Goal: Information Seeking & Learning: Learn about a topic

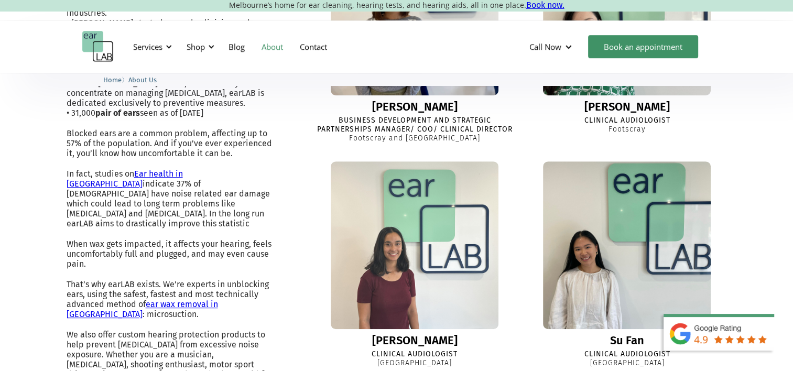
scroll to position [488, 0]
click at [168, 46] on div at bounding box center [168, 46] width 7 height 7
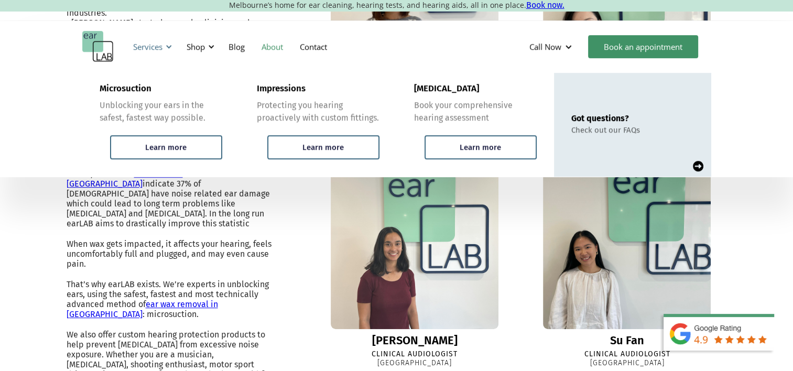
click at [168, 46] on div at bounding box center [168, 46] width 7 height 7
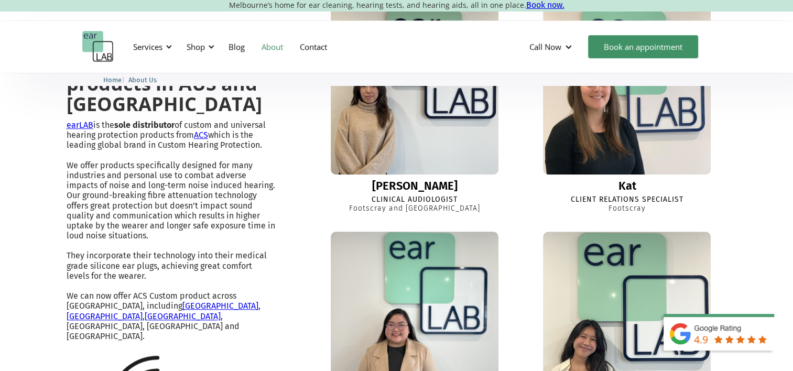
scroll to position [861, 0]
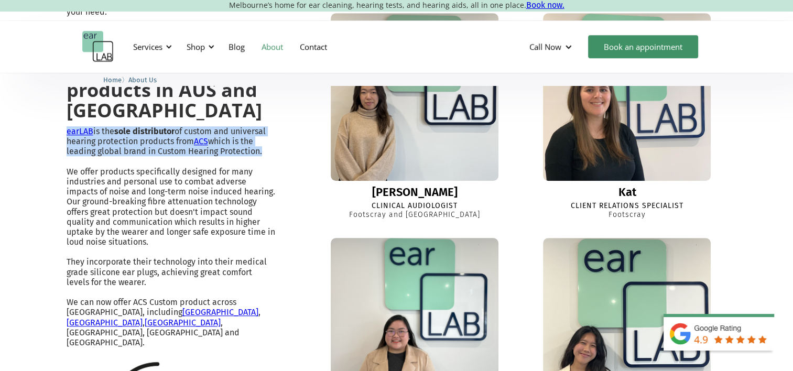
drag, startPoint x: 259, startPoint y: 140, endPoint x: 56, endPoint y: 120, distance: 203.8
click at [56, 120] on div "Ear wax removal and custom earplugs in Melbourne’s east and west "earLAB exists…" at bounding box center [396, 2] width 793 height 1147
copy p "earLAB is the sole distributor of custom and universal hearing protection produ…"
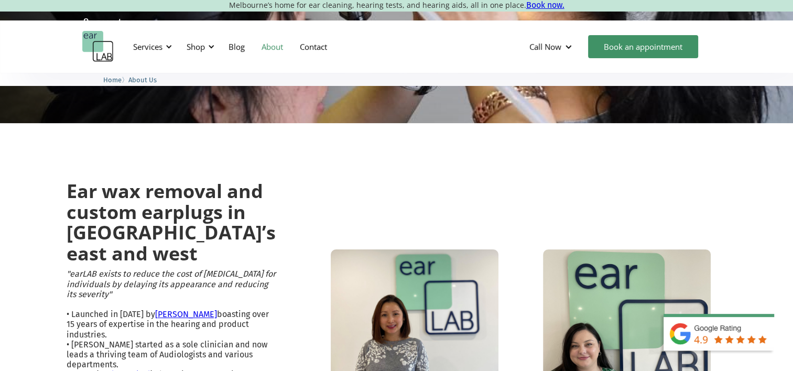
scroll to position [0, 0]
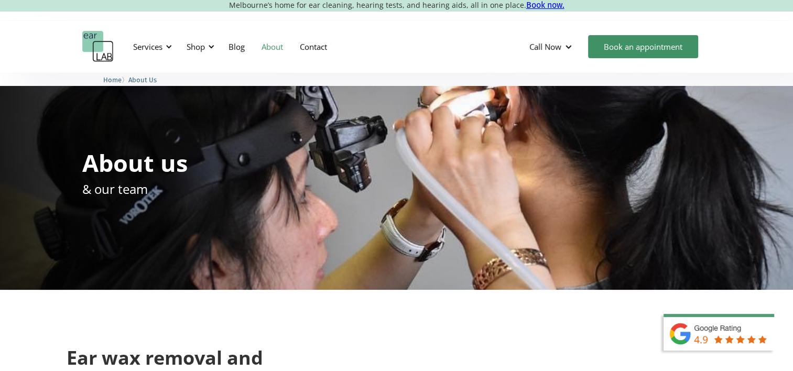
click at [278, 43] on link "About" at bounding box center [272, 46] width 38 height 30
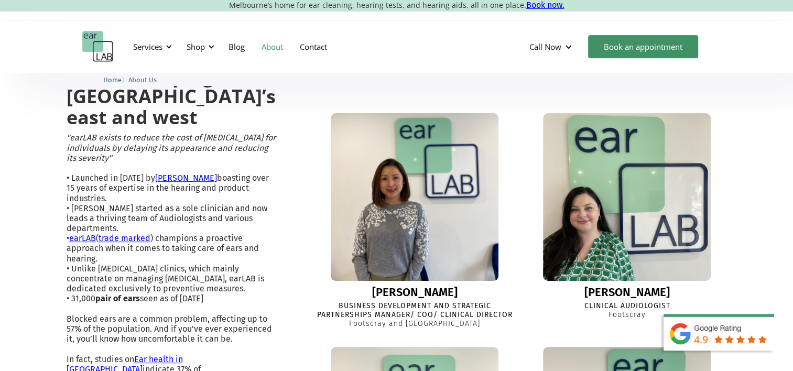
scroll to position [492, 0]
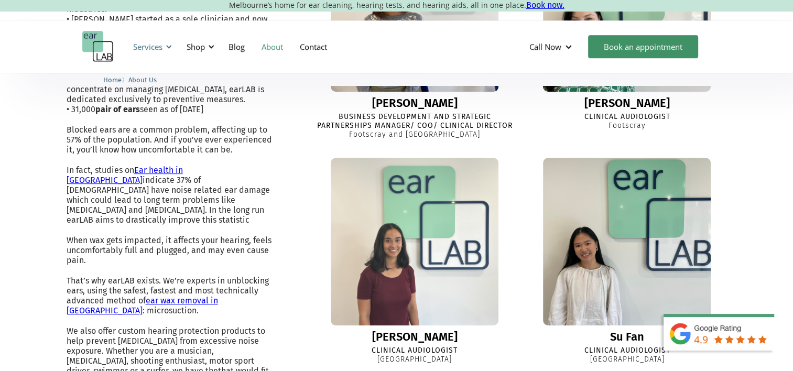
click at [141, 43] on div "Services" at bounding box center [147, 46] width 29 height 10
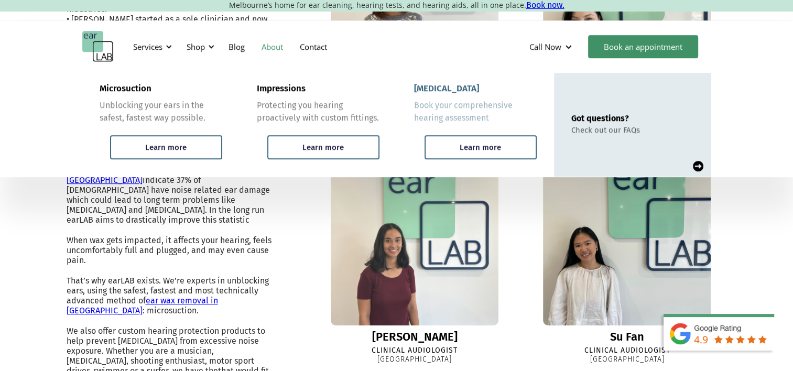
click at [456, 106] on div "Book your comprehensive hearing assessment" at bounding box center [475, 111] width 123 height 25
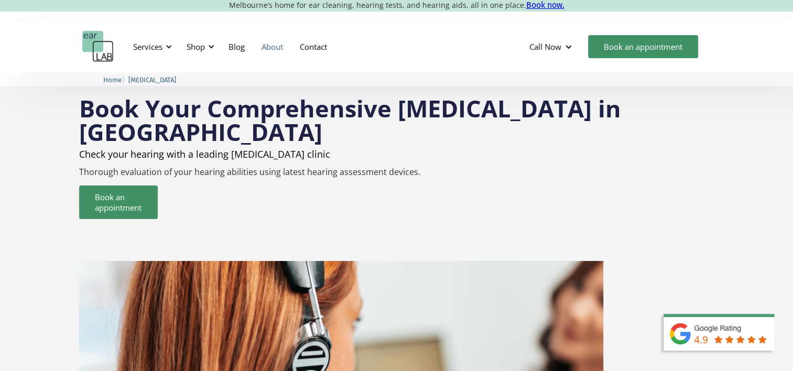
click at [273, 48] on link "About" at bounding box center [272, 46] width 38 height 30
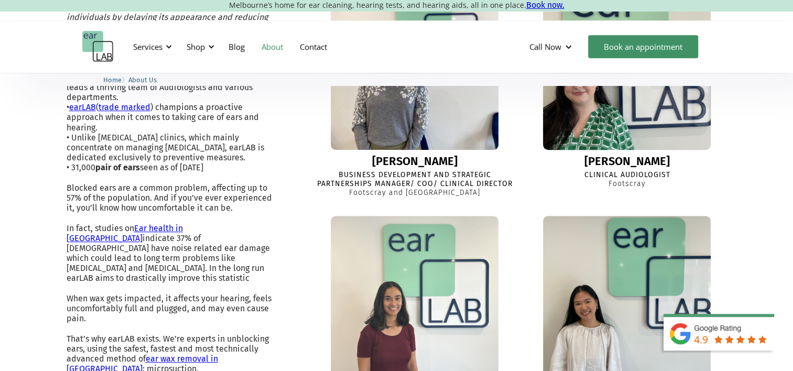
scroll to position [434, 0]
click at [601, 99] on img at bounding box center [627, 66] width 182 height 182
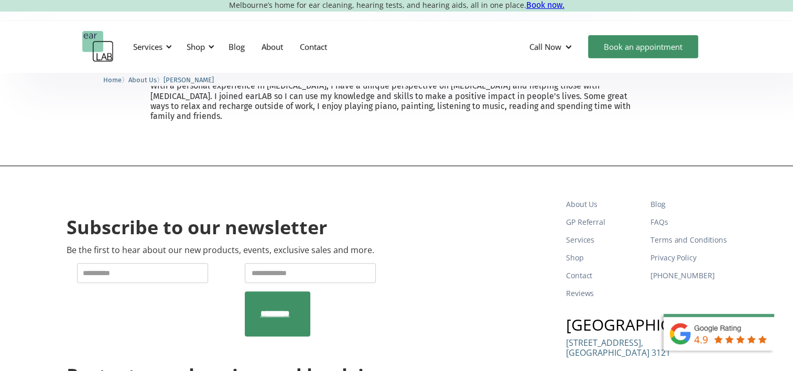
scroll to position [519, 0]
